Goal: Answer question/provide support: Share knowledge or assist other users

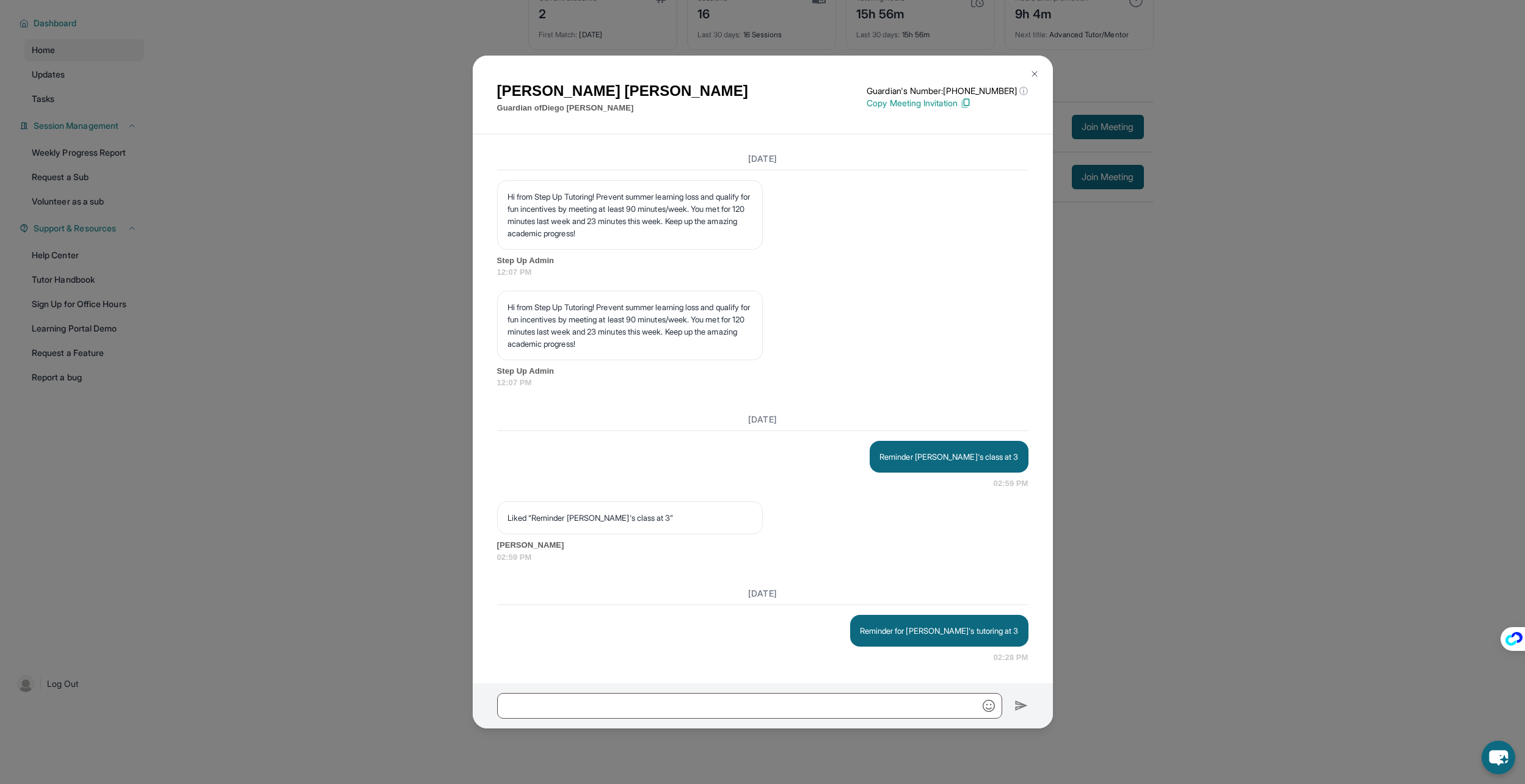
scroll to position [93, 0]
click at [1156, 456] on div "[PERSON_NAME] Guardian of [PERSON_NAME] Guardian's Number: [PHONE_NUMBER] ⓘ Thi…" at bounding box center [762, 392] width 1525 height 784
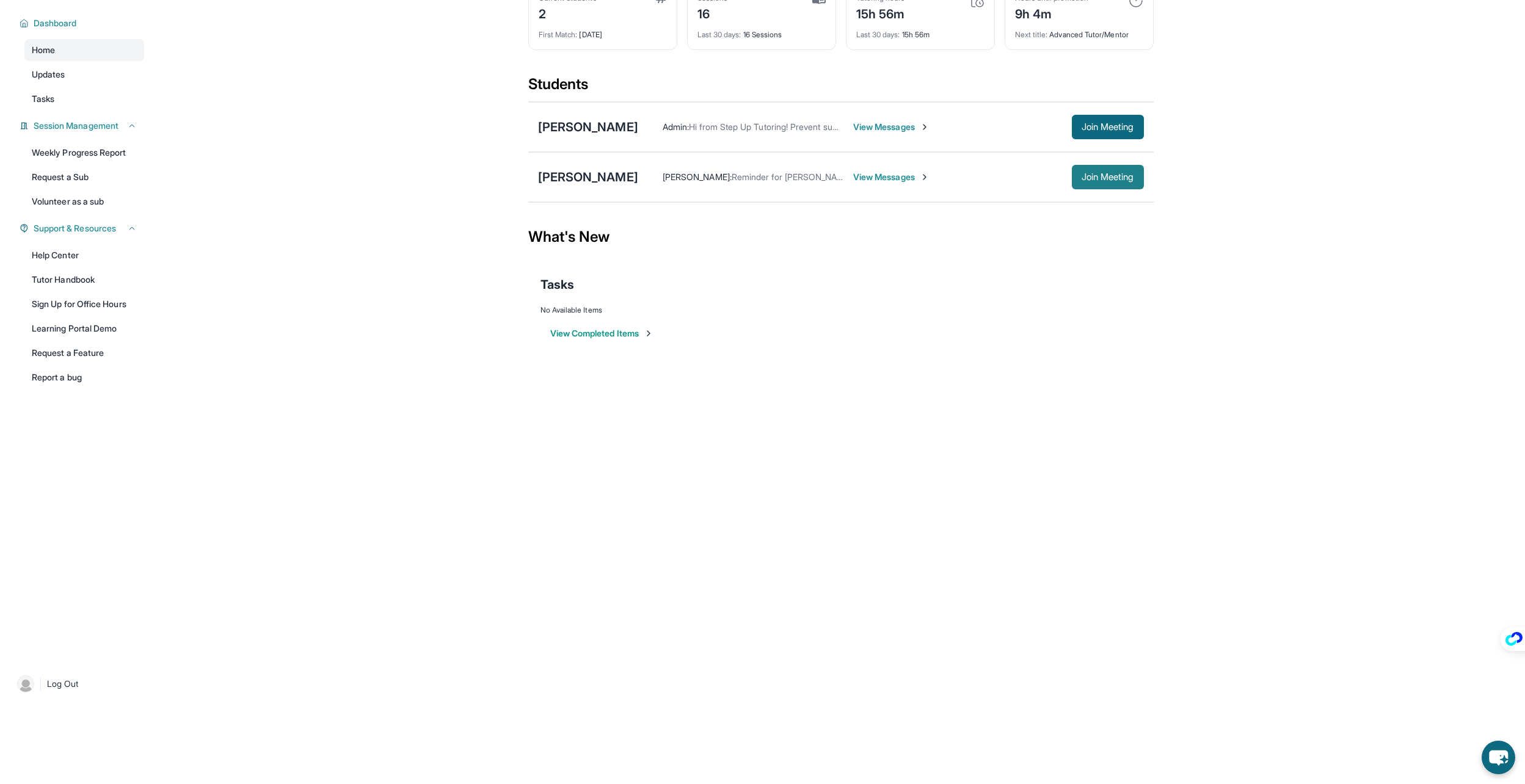
click at [1139, 184] on button "Join Meeting" at bounding box center [1108, 177] width 72 height 24
click at [864, 165] on div "[PERSON_NAME] : Reminder for [PERSON_NAME]'s tutoring at 3 View Messages Join M…" at bounding box center [891, 177] width 505 height 24
click at [884, 179] on span "View Messages" at bounding box center [891, 177] width 76 height 13
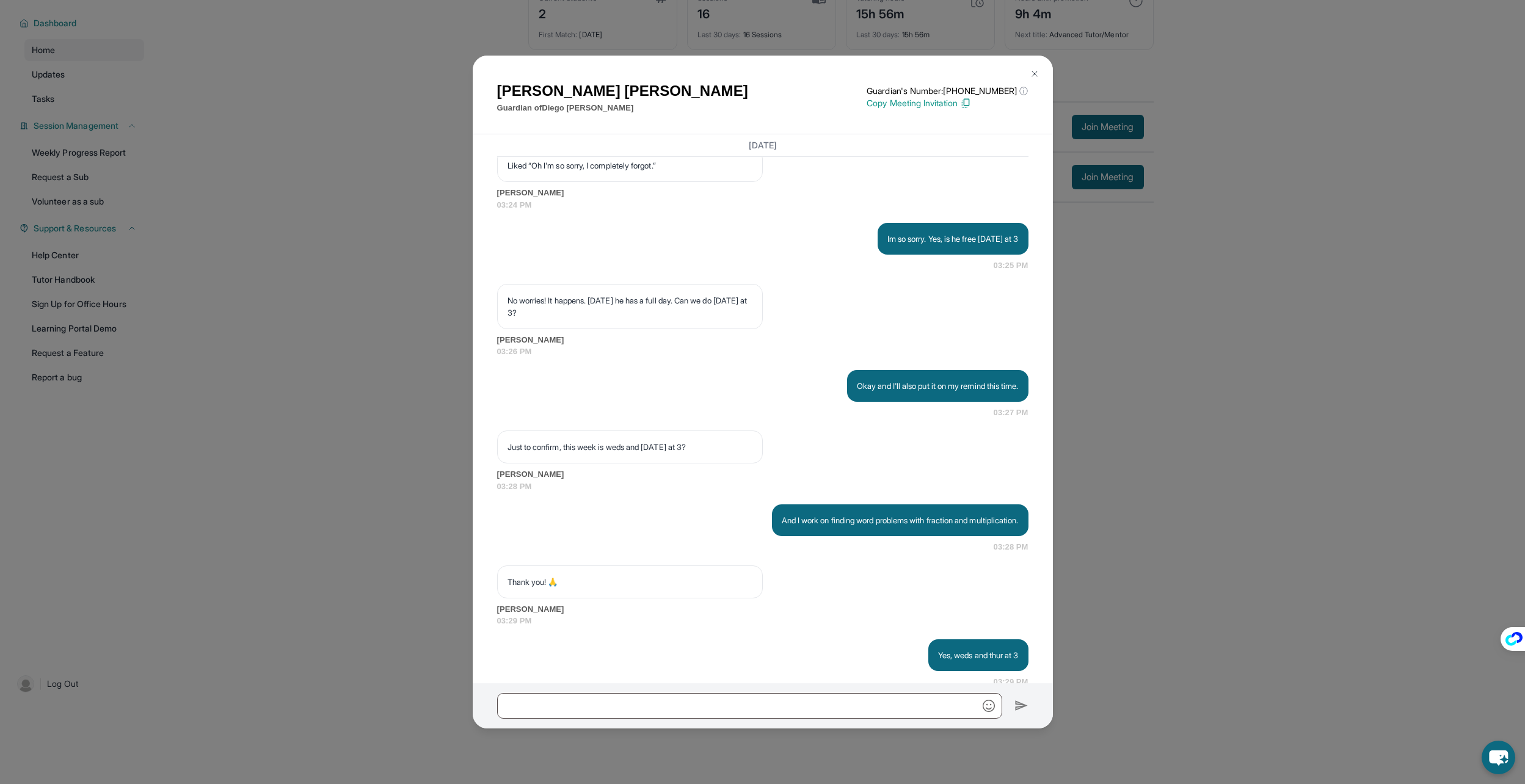
scroll to position [8314, 0]
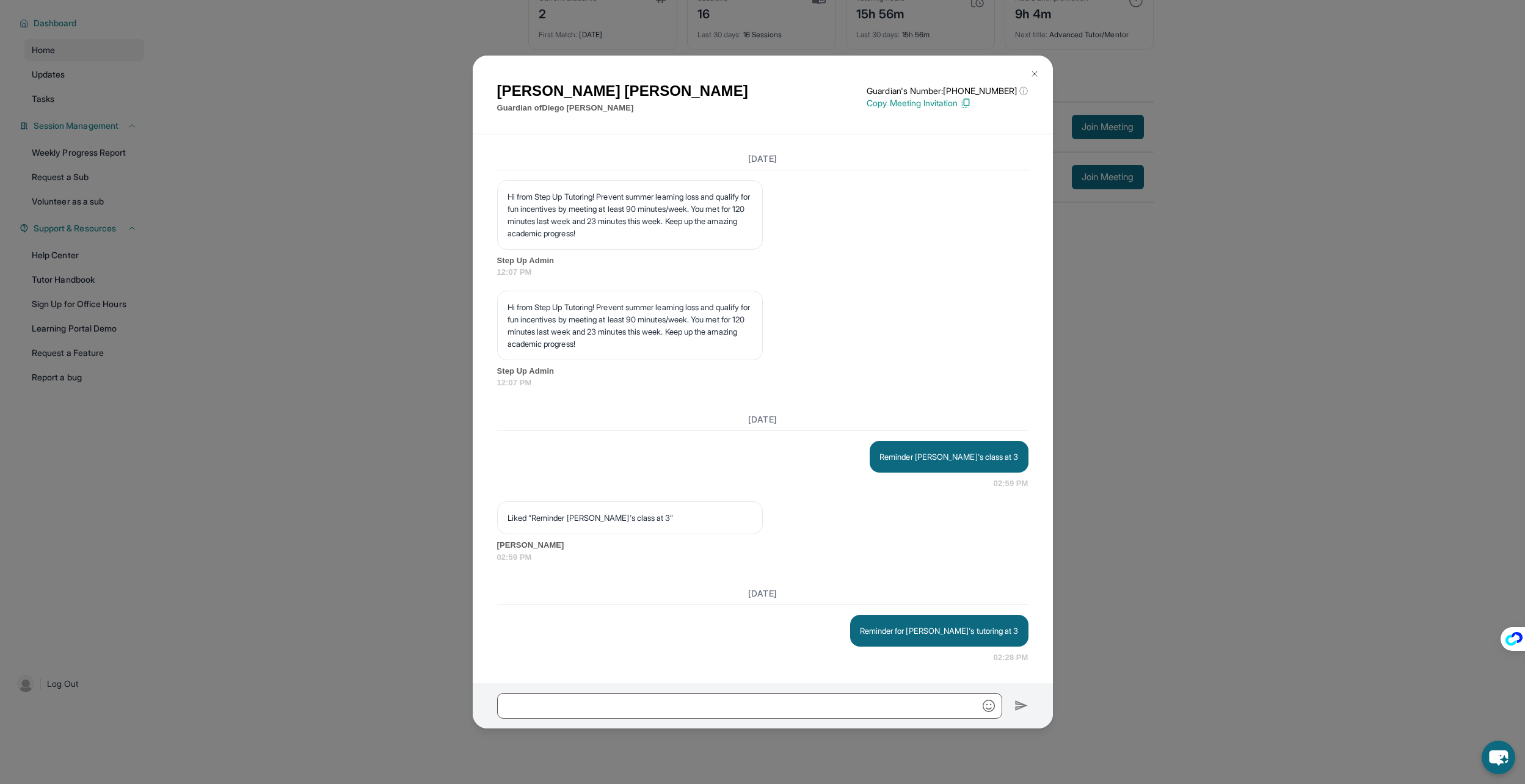
click at [1156, 384] on div "[PERSON_NAME] Guardian of [PERSON_NAME] Guardian's Number: [PHONE_NUMBER] ⓘ Thi…" at bounding box center [762, 392] width 1525 height 784
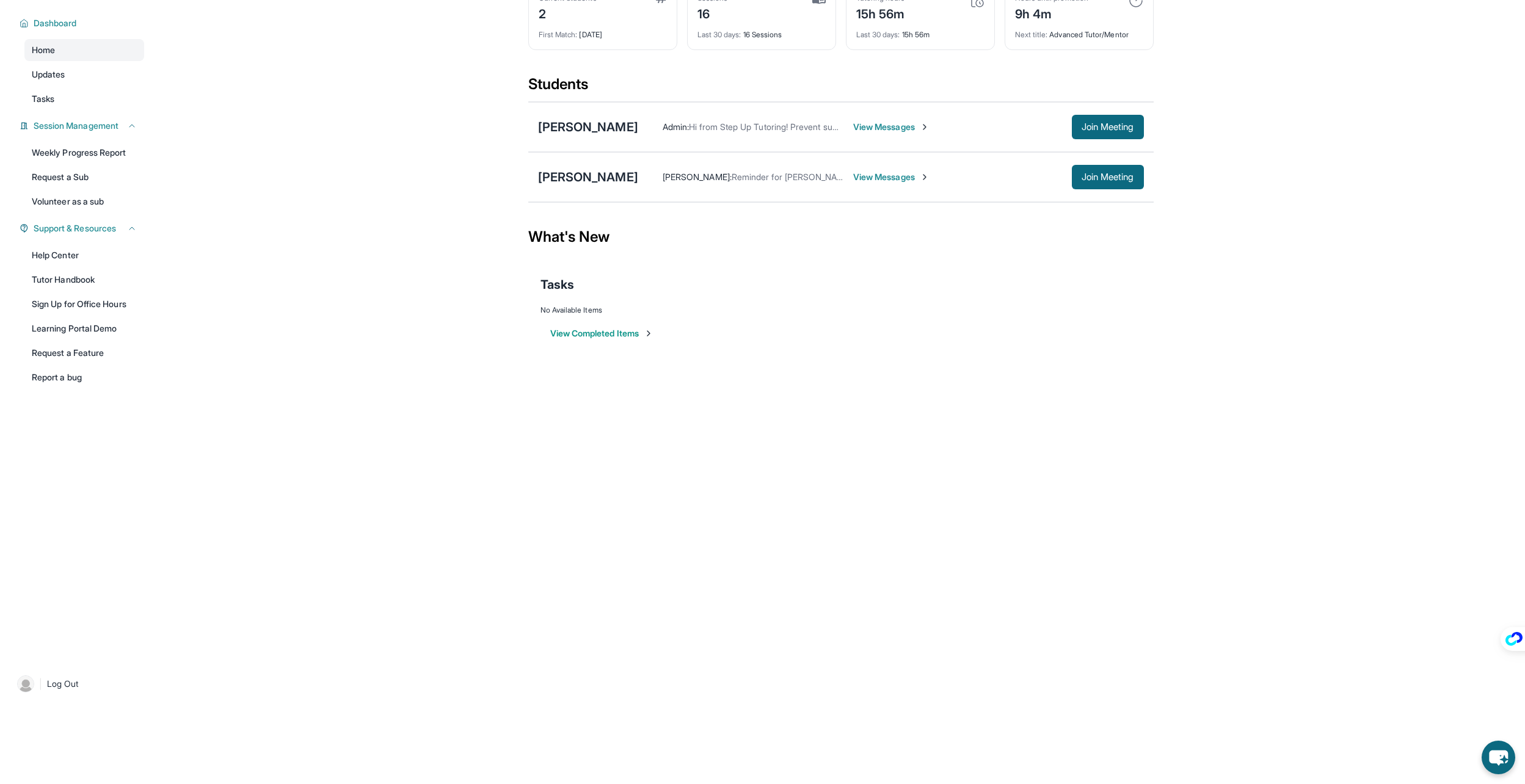
click at [855, 178] on span "View Messages" at bounding box center [891, 177] width 76 height 13
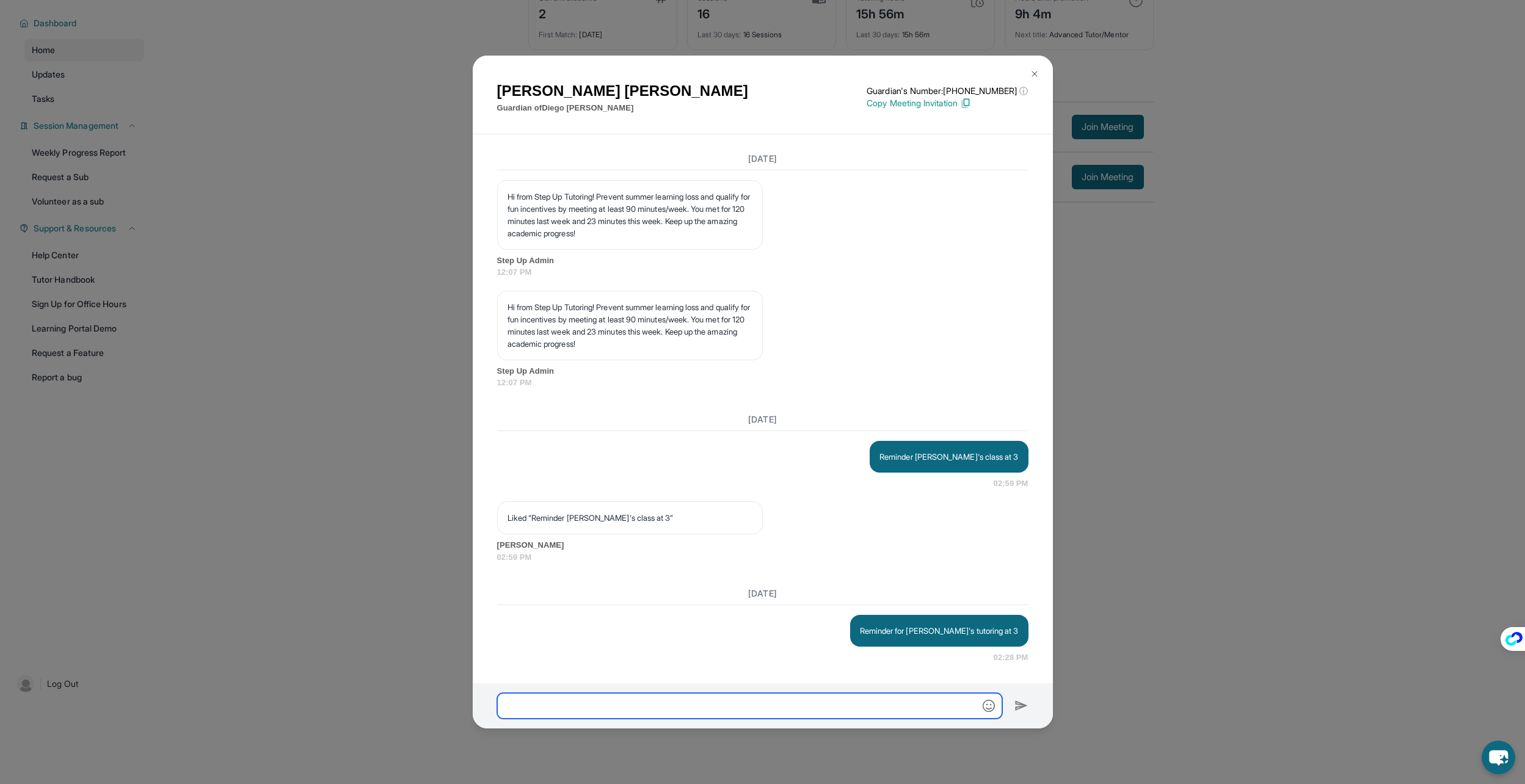
click at [824, 708] on input "text" at bounding box center [749, 705] width 505 height 26
click at [760, 719] on div at bounding box center [762, 705] width 580 height 45
click at [718, 704] on input "text" at bounding box center [749, 705] width 505 height 26
click at [839, 706] on input "text" at bounding box center [749, 705] width 505 height 26
type input "*"
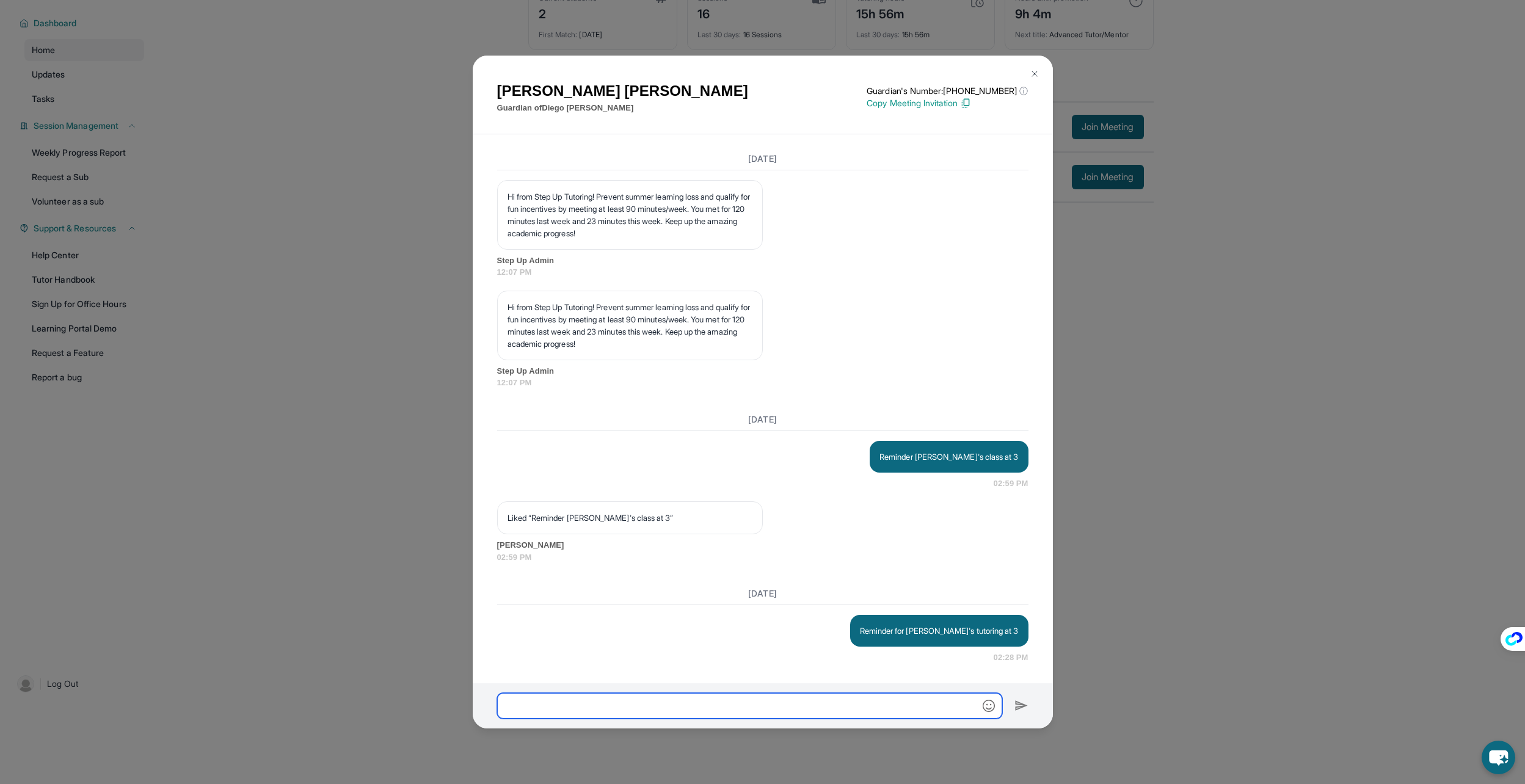
click at [699, 712] on input "text" at bounding box center [749, 705] width 505 height 26
click at [773, 701] on input "text" at bounding box center [749, 705] width 505 height 26
type input "*"
drag, startPoint x: 907, startPoint y: 348, endPoint x: 891, endPoint y: 318, distance: 34.0
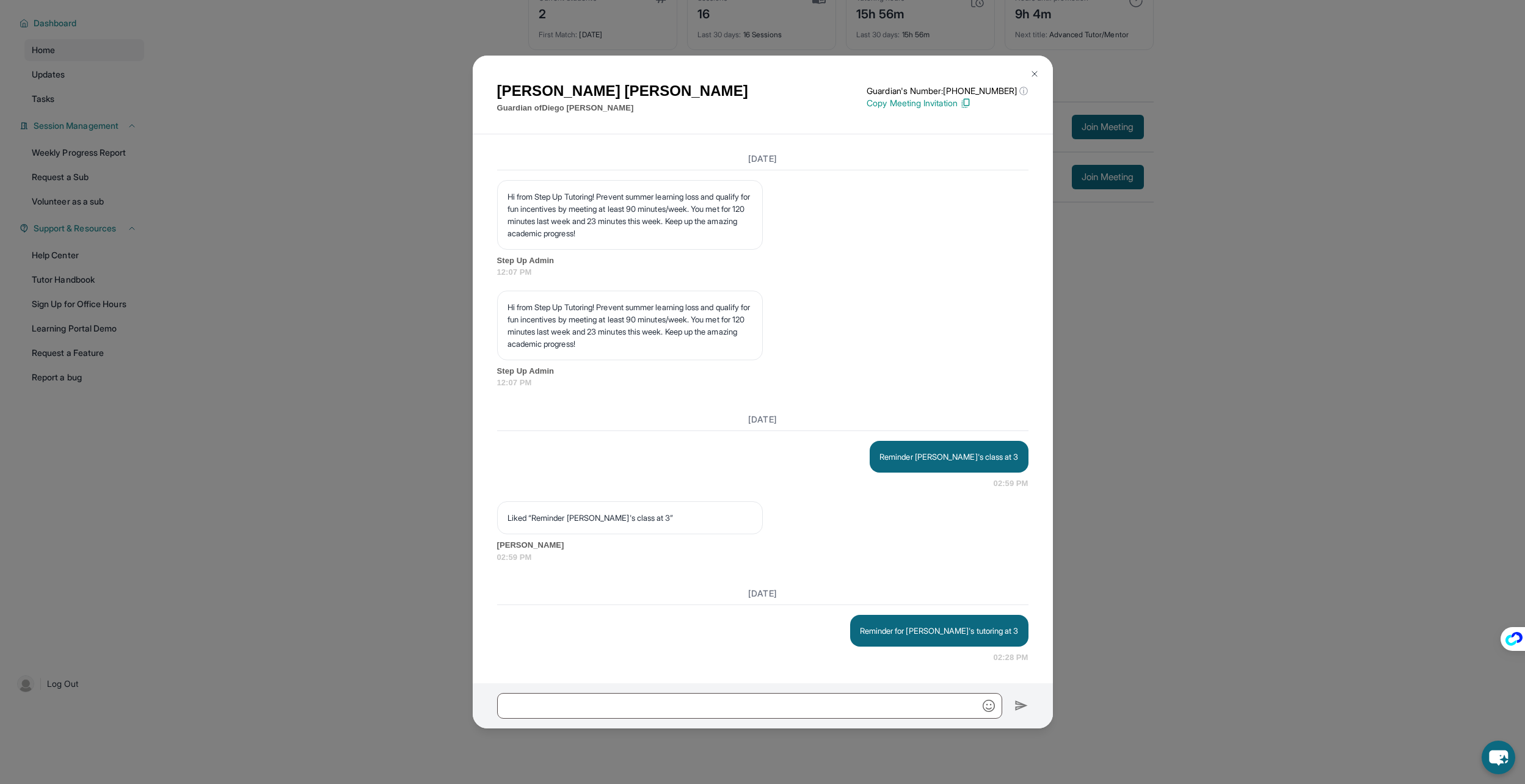
scroll to position [8314, 0]
drag, startPoint x: 891, startPoint y: 318, endPoint x: 888, endPoint y: 569, distance: 251.0
click at [1163, 373] on div "[PERSON_NAME] Guardian of [PERSON_NAME] Guardian's Number: [PHONE_NUMBER] ⓘ Thi…" at bounding box center [762, 392] width 1525 height 784
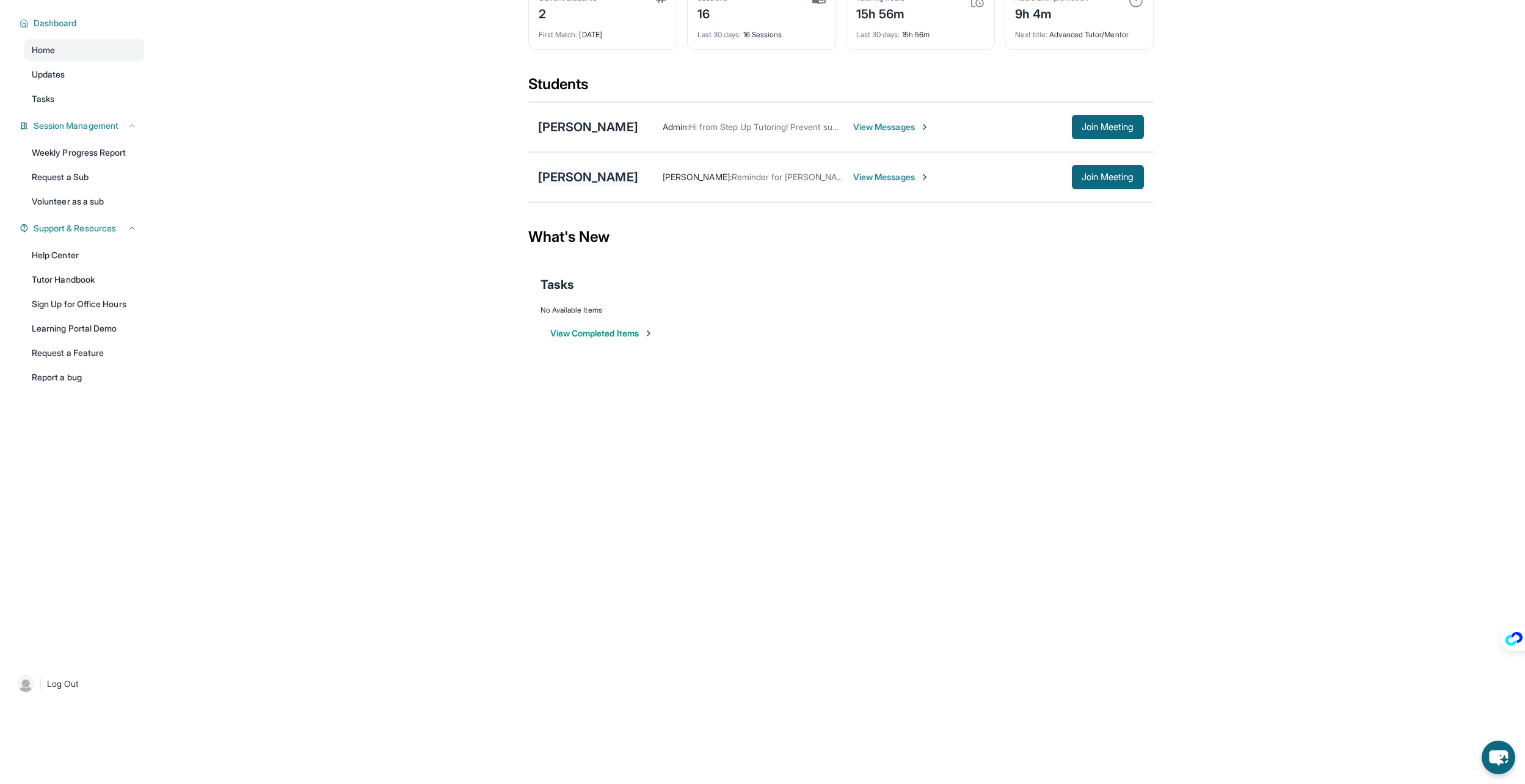
click at [587, 171] on div "[PERSON_NAME]" at bounding box center [588, 177] width 101 height 17
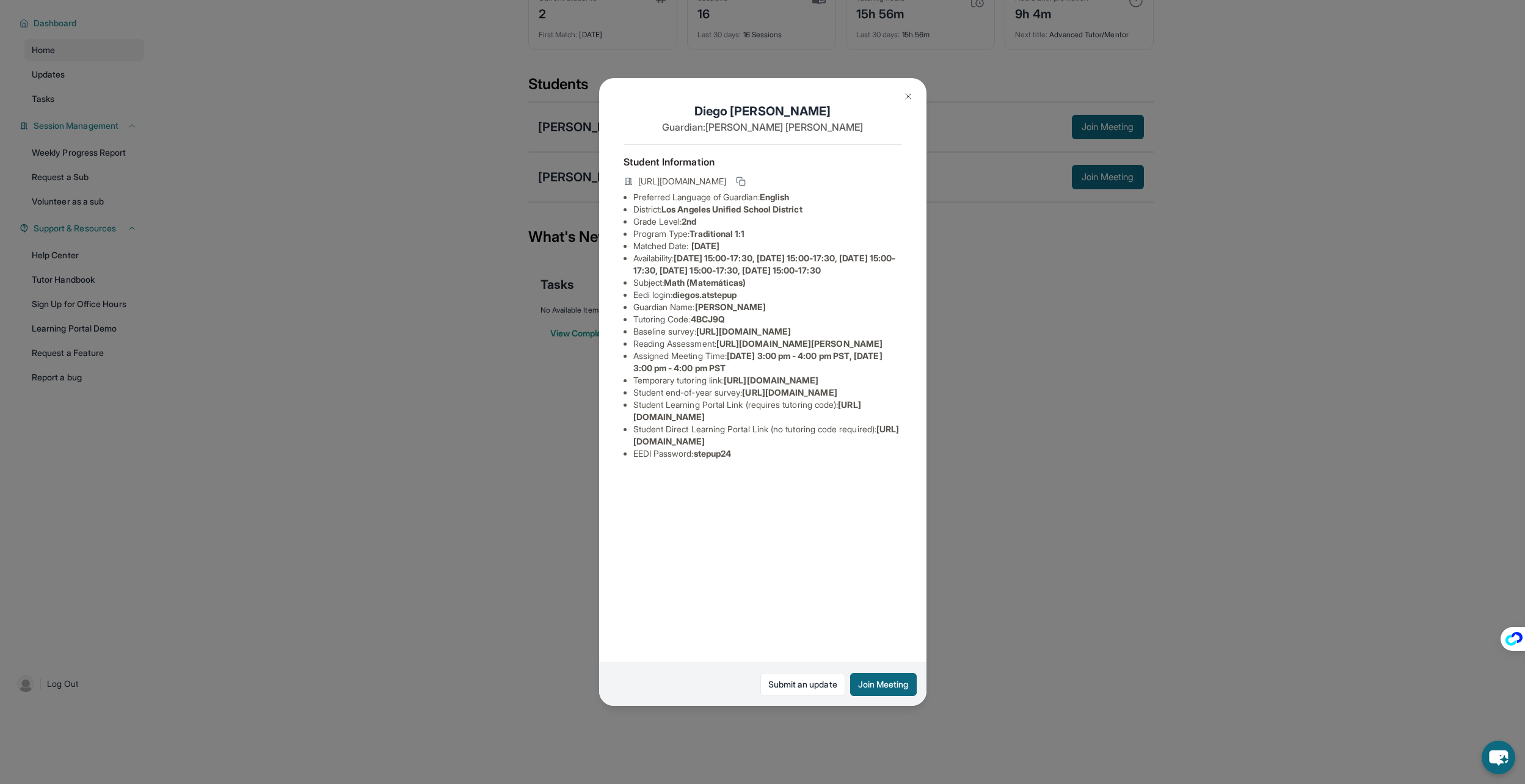
click at [737, 446] on span "[URL][DOMAIN_NAME]" at bounding box center [767, 435] width 266 height 23
drag, startPoint x: 737, startPoint y: 575, endPoint x: 775, endPoint y: 575, distance: 38.0
click at [760, 446] on span "[URL][DOMAIN_NAME]" at bounding box center [767, 435] width 266 height 23
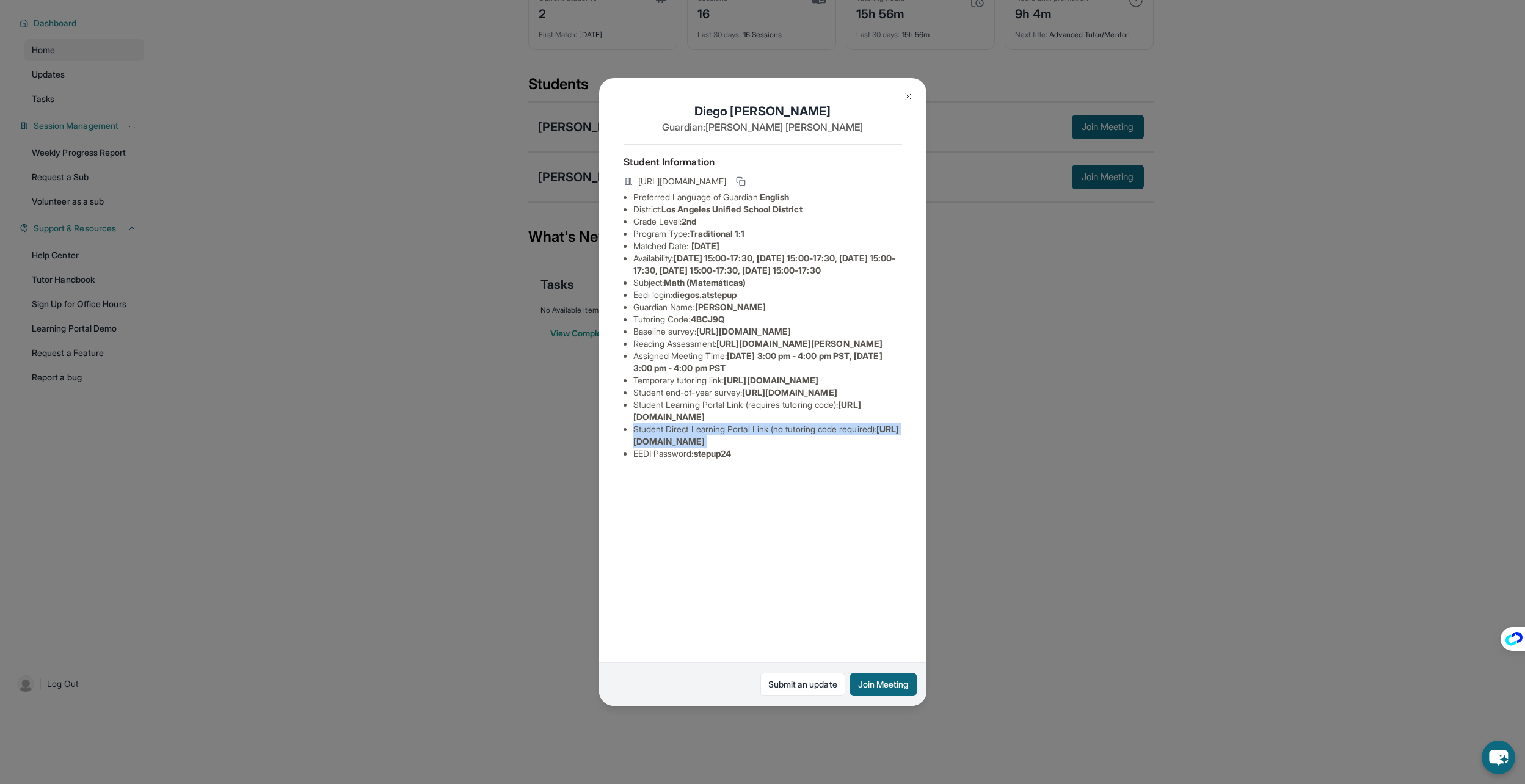
drag, startPoint x: 895, startPoint y: 578, endPoint x: 630, endPoint y: 577, distance: 265.0
click at [630, 460] on ul "Preferred Language of Guardian: English District: [GEOGRAPHIC_DATA] Unified Sch…" at bounding box center [762, 325] width 278 height 269
copy span "[URL][DOMAIN_NAME]"
click at [1097, 430] on div "[PERSON_NAME] Guardian: [PERSON_NAME] Student Information [URL][DOMAIN_NAME] Pr…" at bounding box center [762, 392] width 1525 height 784
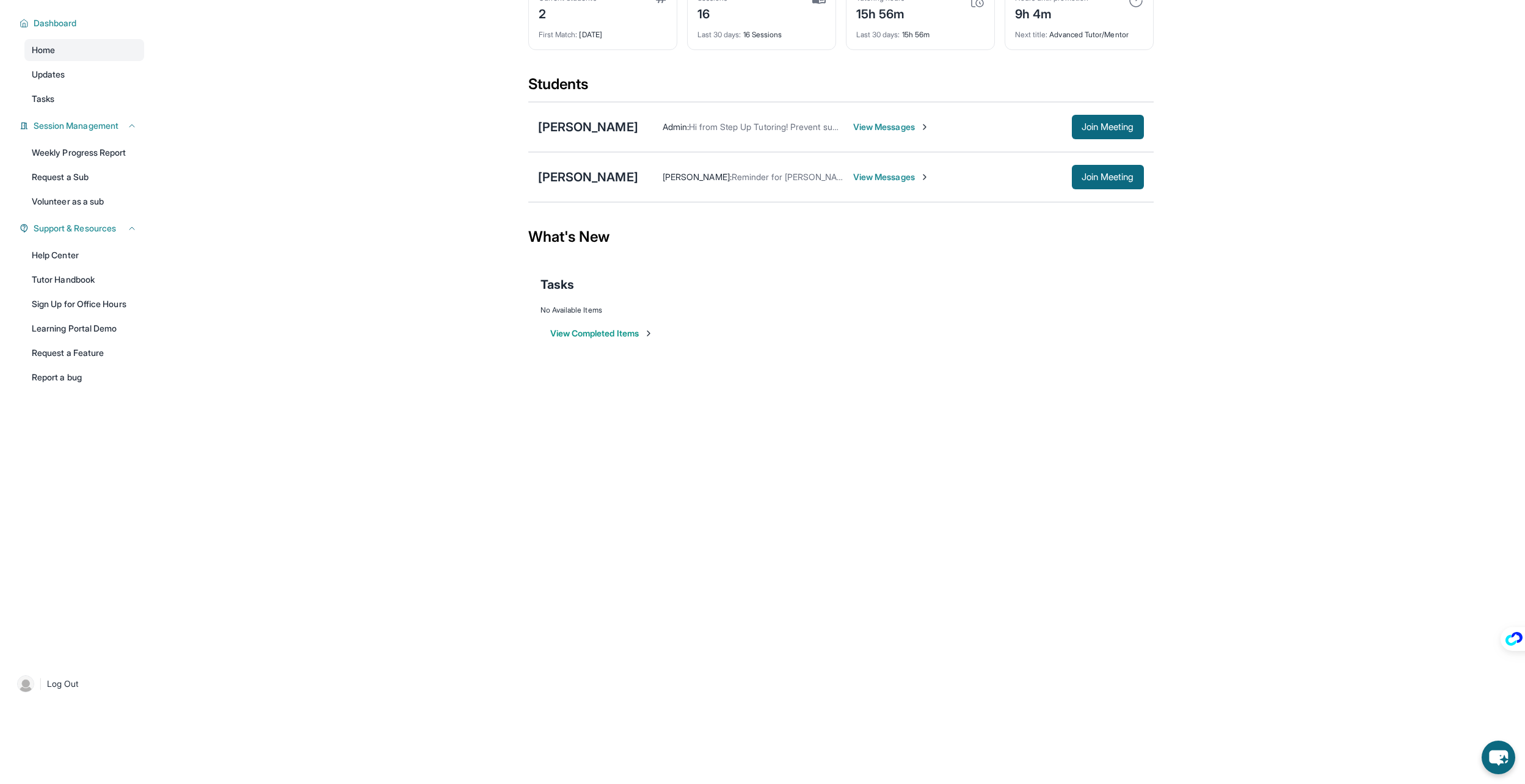
click at [861, 183] on span "View Messages" at bounding box center [891, 177] width 76 height 13
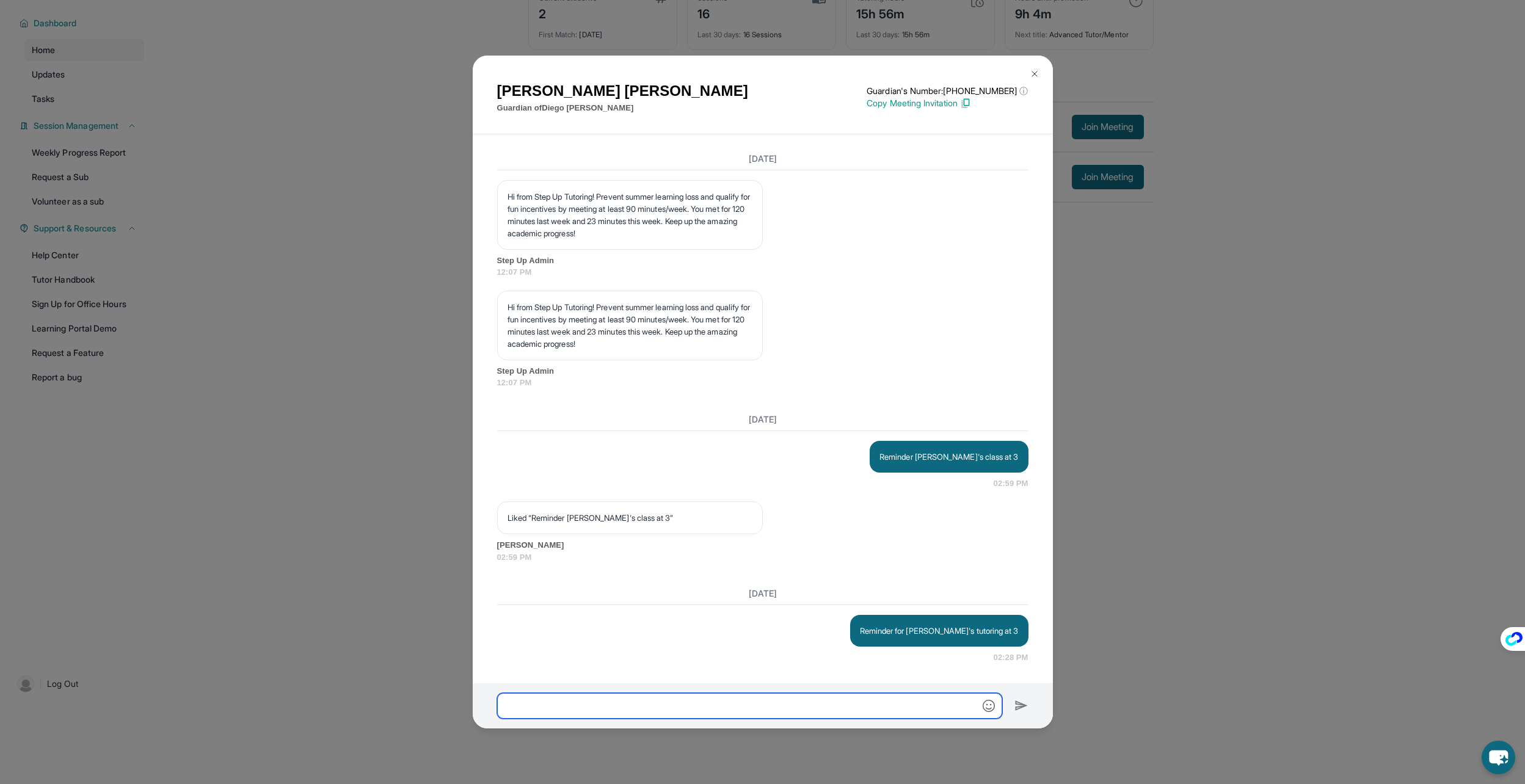
click at [746, 707] on input "text" at bounding box center [749, 705] width 505 height 26
paste input "**********"
type input "**********"
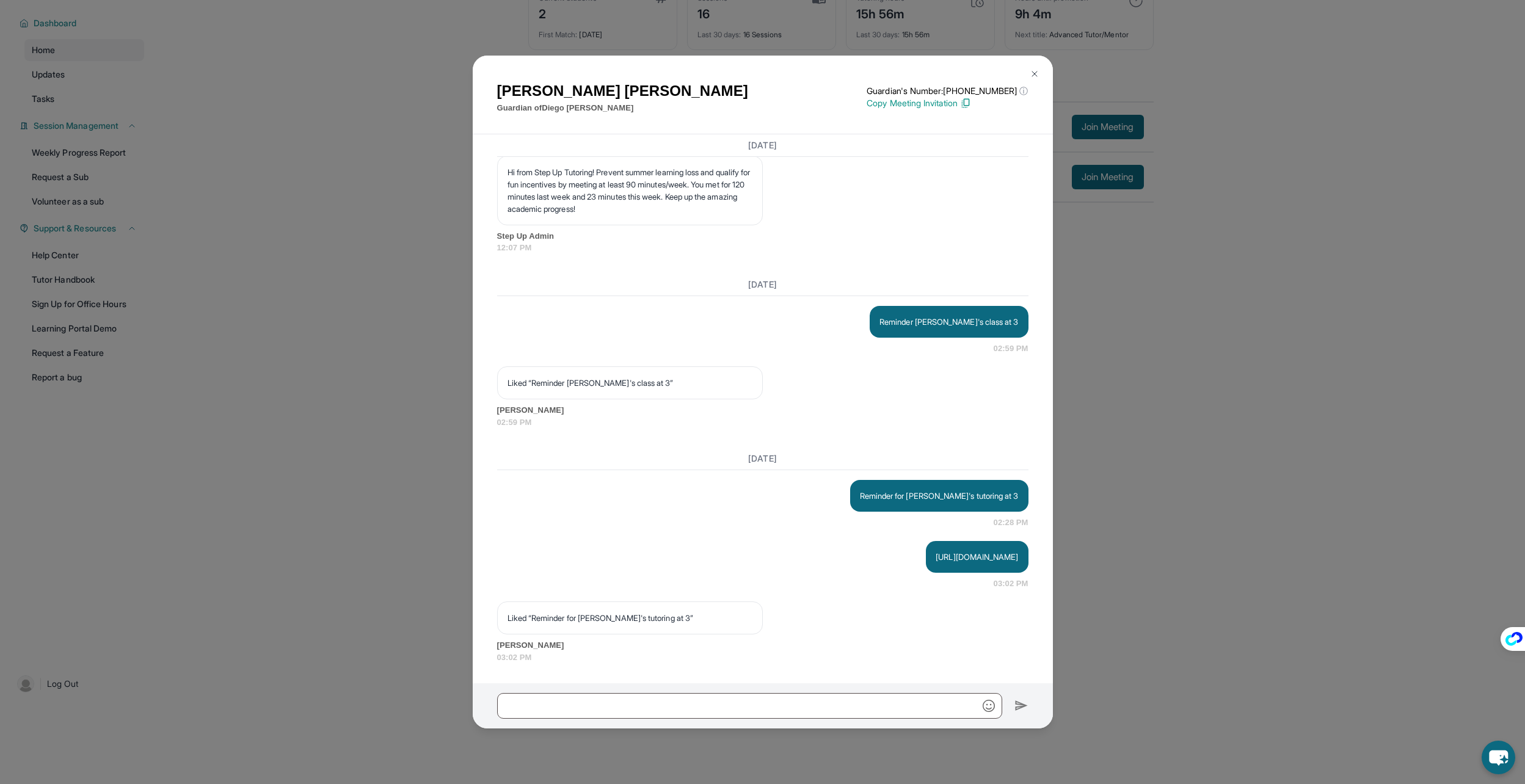
scroll to position [8449, 0]
click at [644, 694] on input "text" at bounding box center [749, 705] width 505 height 26
click at [665, 717] on input "text" at bounding box center [749, 705] width 505 height 26
type input "**********"
click at [1023, 709] on img at bounding box center [1021, 705] width 14 height 14
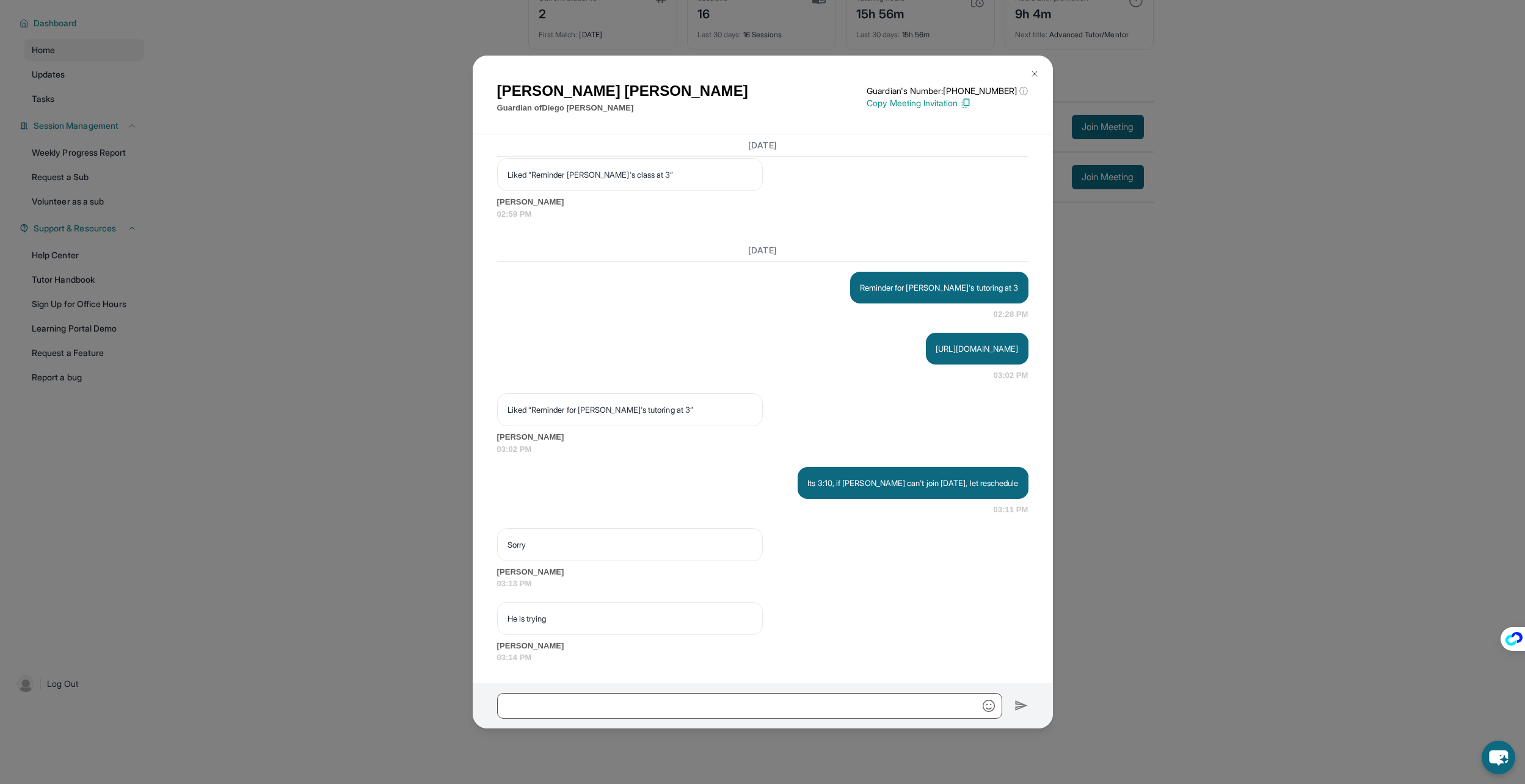
scroll to position [8658, 0]
click at [638, 295] on div "Reminder for [PERSON_NAME]'s tutoring at 3 02:28 PM" at bounding box center [762, 296] width 531 height 49
click at [1084, 338] on div "[PERSON_NAME] Guardian of [PERSON_NAME] Guardian's Number: [PHONE_NUMBER] ⓘ Thi…" at bounding box center [762, 392] width 1525 height 784
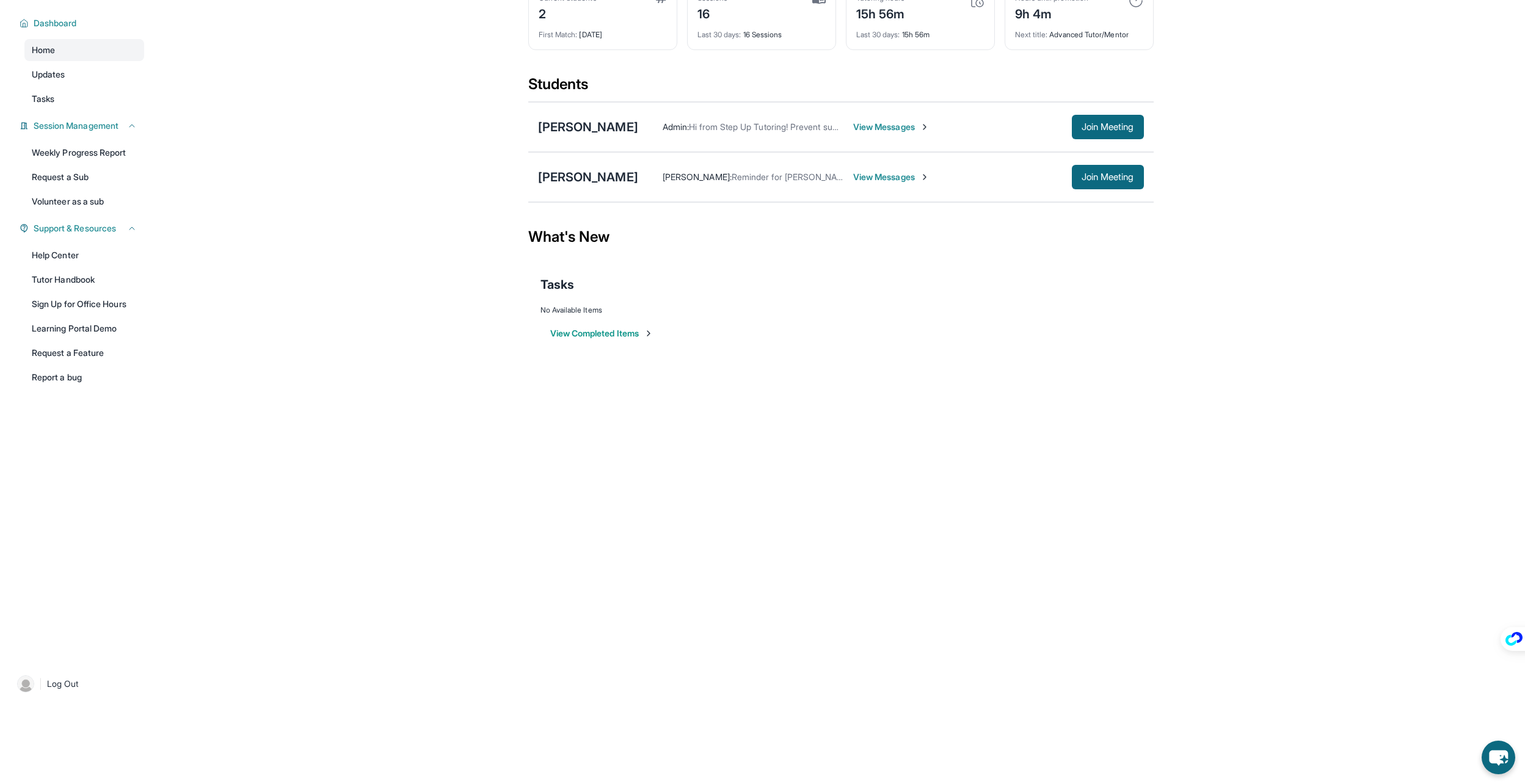
click at [870, 134] on div "Admin : Hi from Step Up Tutoring! Prevent summer learning loss and qualify for …" at bounding box center [891, 126] width 505 height 24
click at [886, 132] on span "View Messages" at bounding box center [891, 126] width 76 height 13
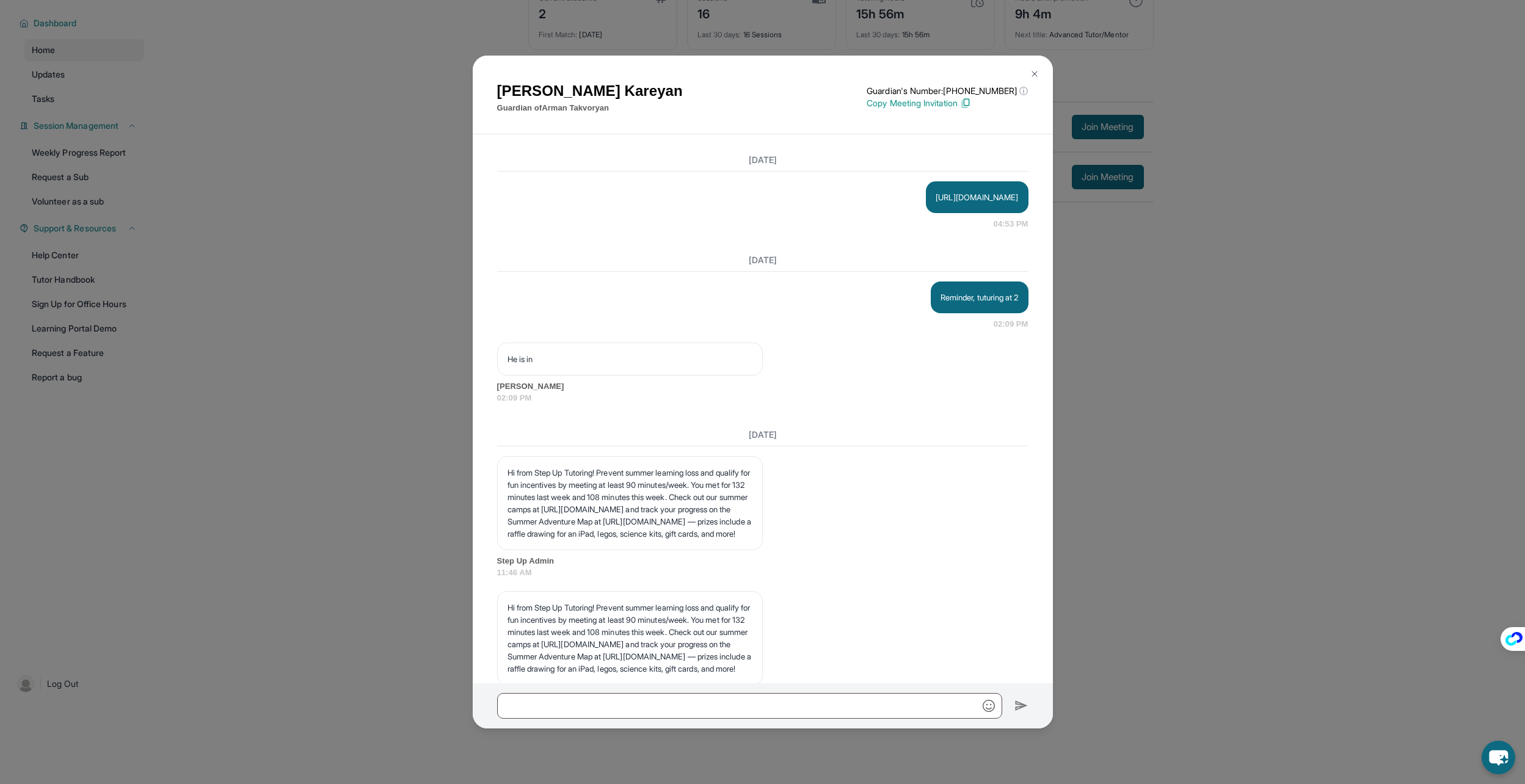
scroll to position [8051, 0]
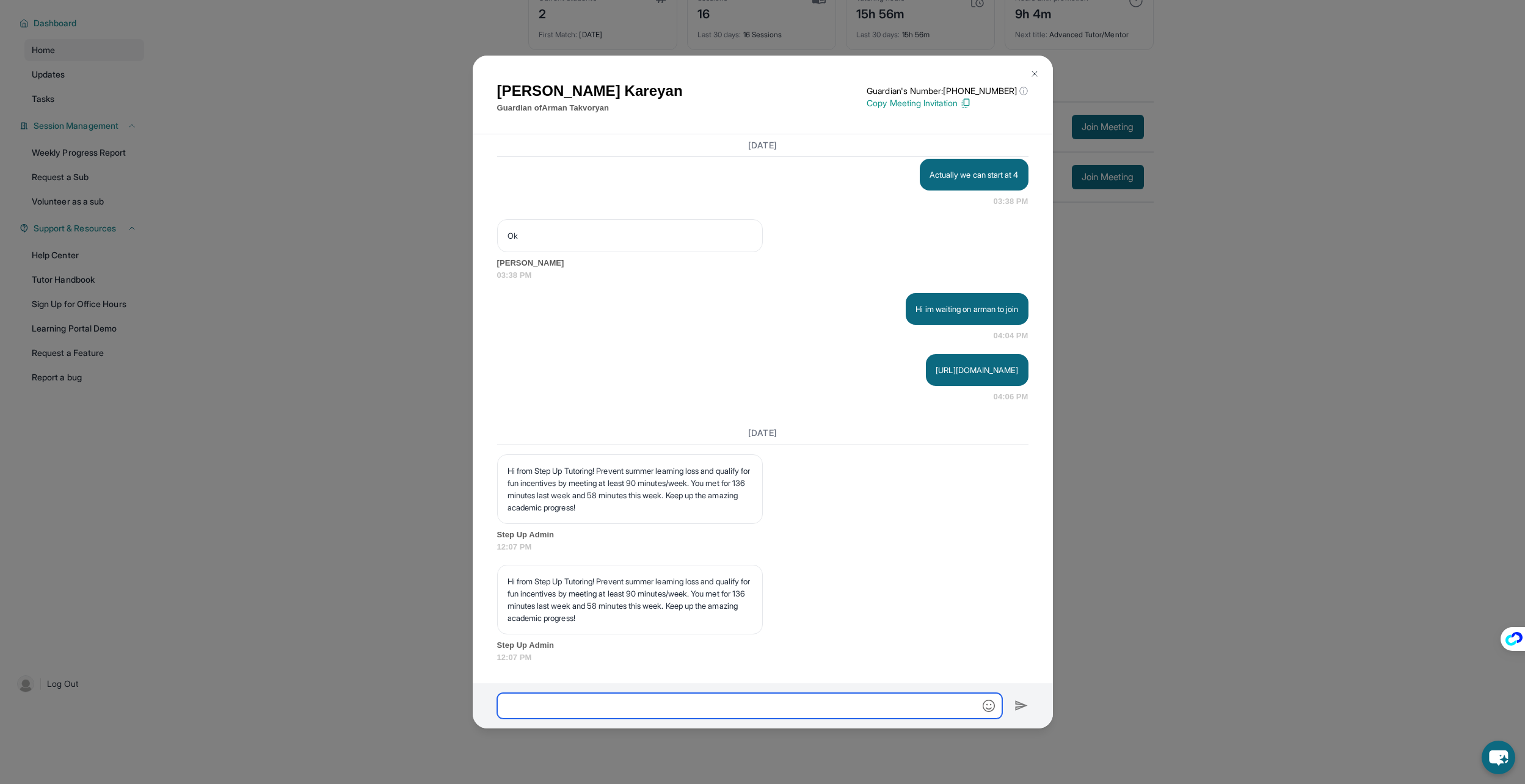
click at [782, 697] on input "text" at bounding box center [749, 705] width 505 height 26
click at [704, 695] on input "text" at bounding box center [749, 705] width 505 height 26
type input "**********"
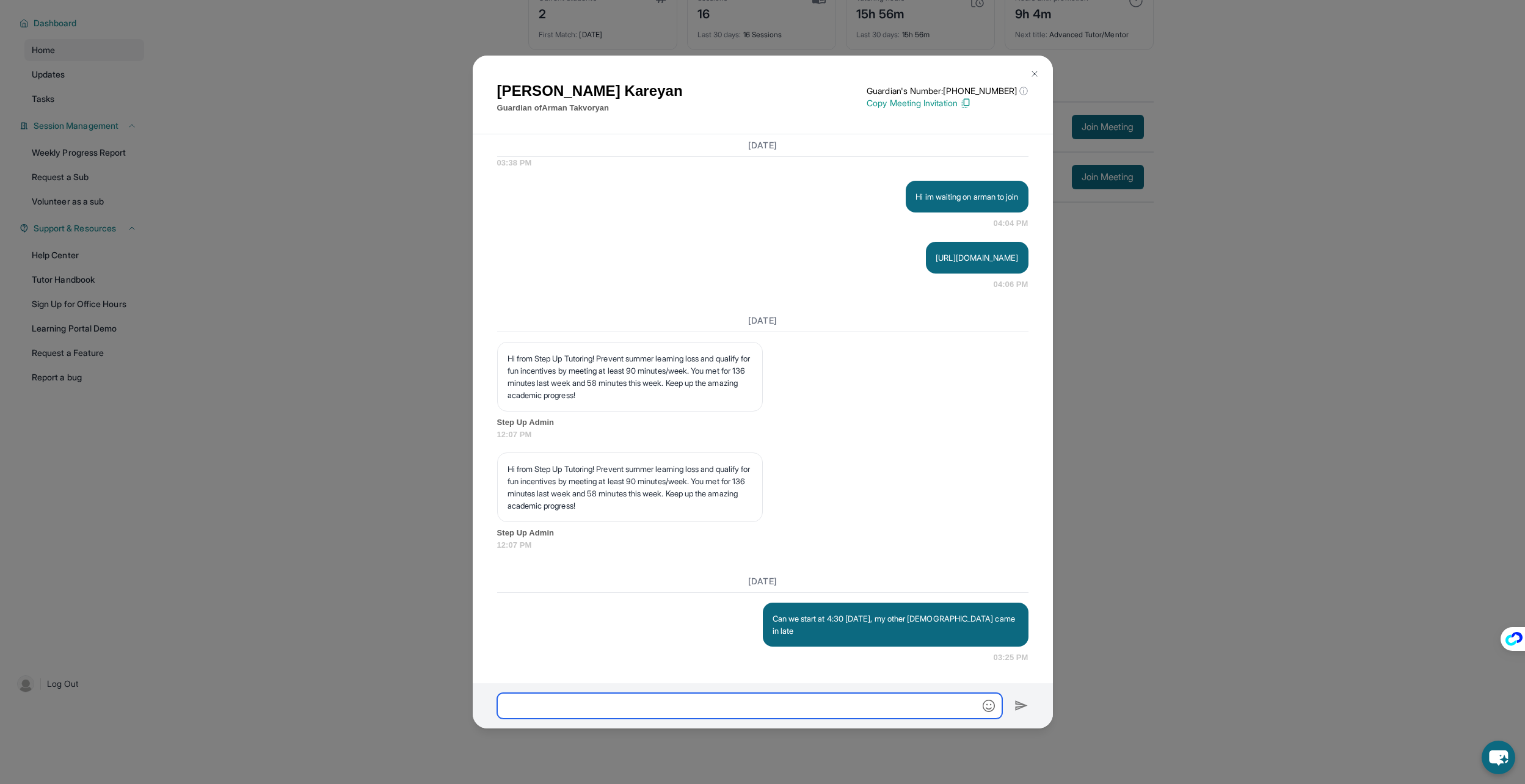
scroll to position [8152, 0]
click at [1040, 71] on button at bounding box center [1034, 74] width 24 height 24
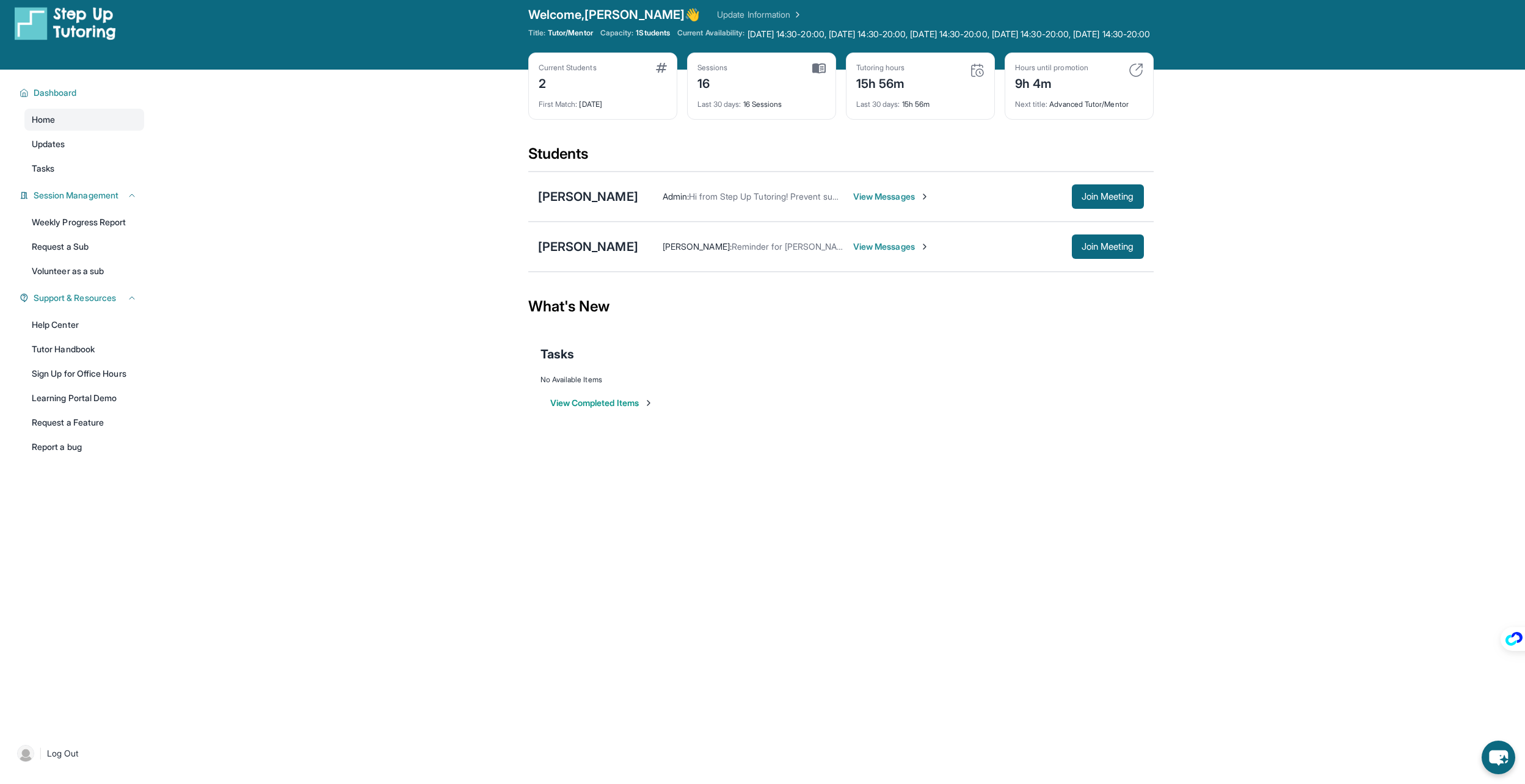
scroll to position [0, 0]
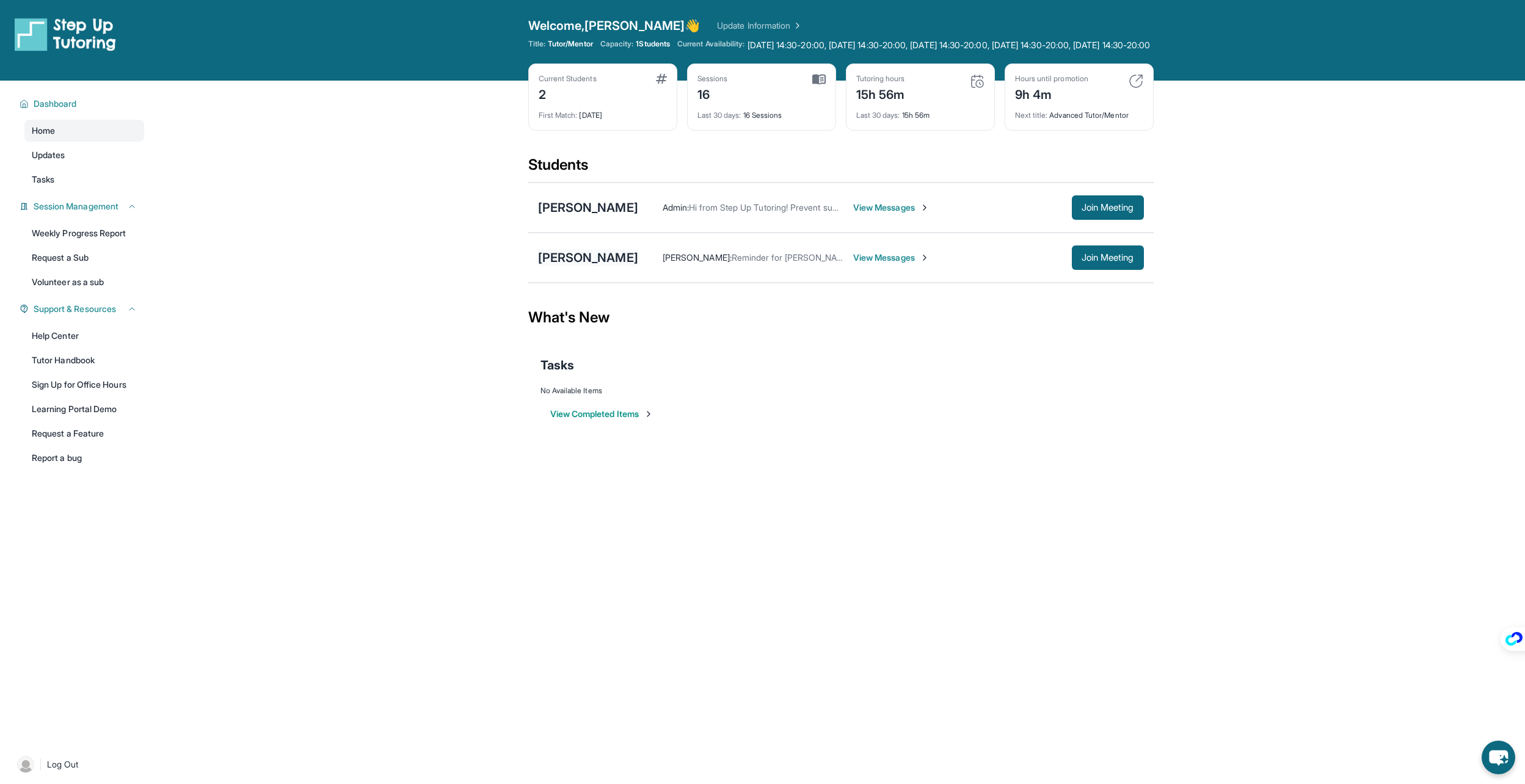
click at [577, 266] on div "[PERSON_NAME]" at bounding box center [588, 257] width 101 height 17
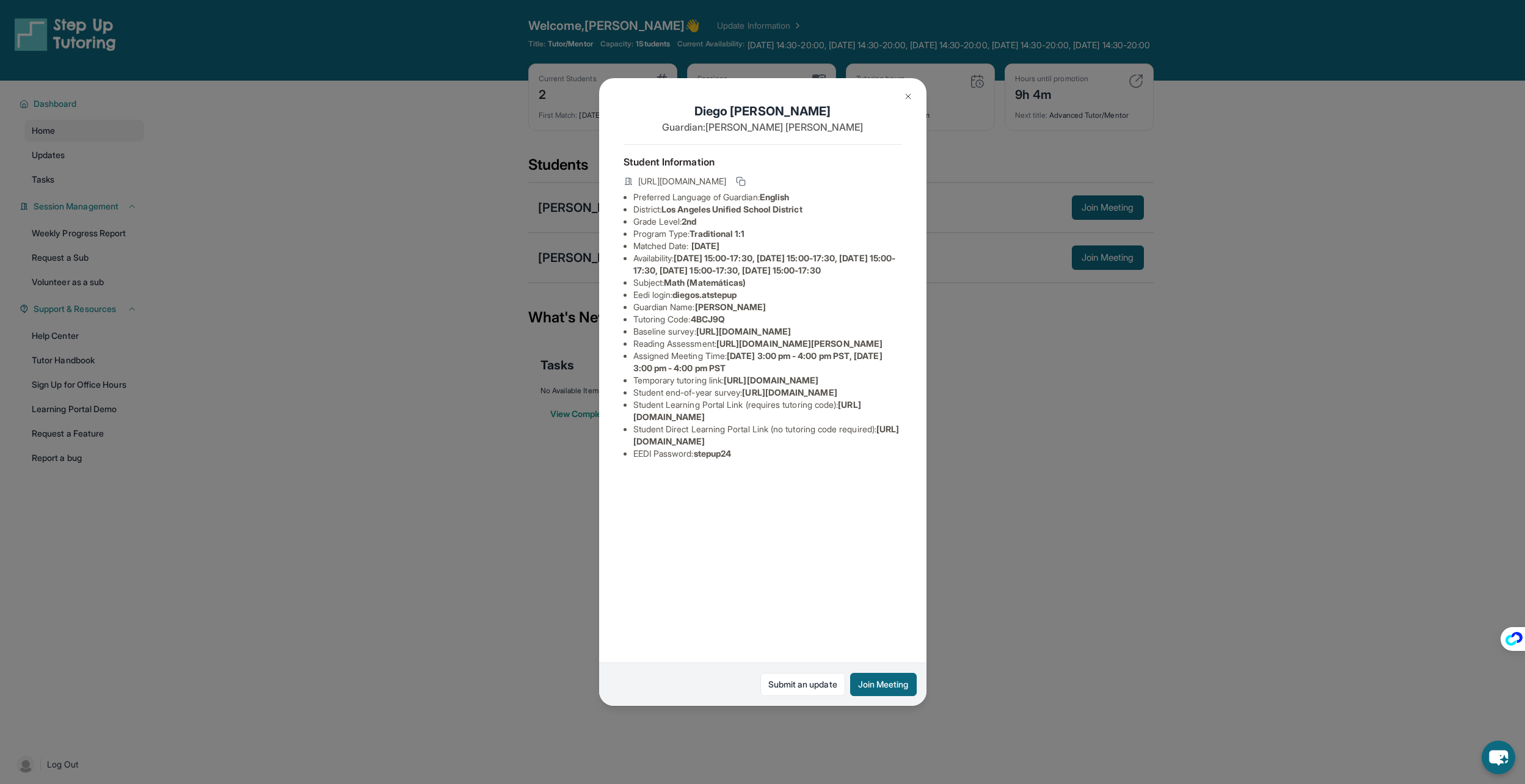
click at [710, 300] on span "diegos.atstepup" at bounding box center [704, 294] width 65 height 10
drag, startPoint x: 710, startPoint y: 306, endPoint x: 650, endPoint y: 297, distance: 60.7
click at [650, 289] on li "Subject : Math (Matemáticas)" at bounding box center [768, 282] width 269 height 13
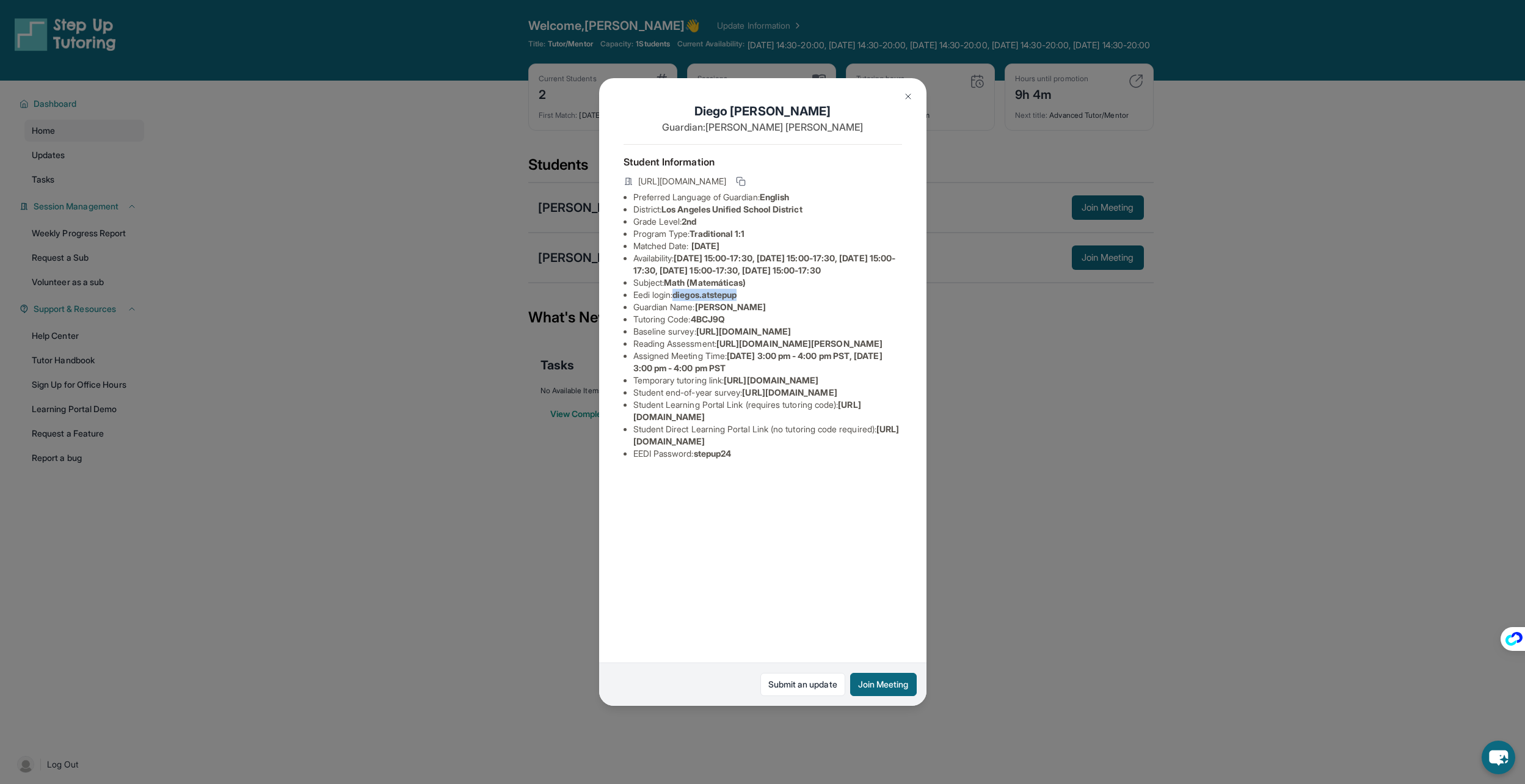
drag, startPoint x: 676, startPoint y: 307, endPoint x: 763, endPoint y: 311, distance: 87.1
click at [763, 301] on li "Eedi login : [PERSON_NAME].atstepup" at bounding box center [768, 295] width 269 height 13
copy span "diegos.atstepup"
